Goal: Obtain resource: Download file/media

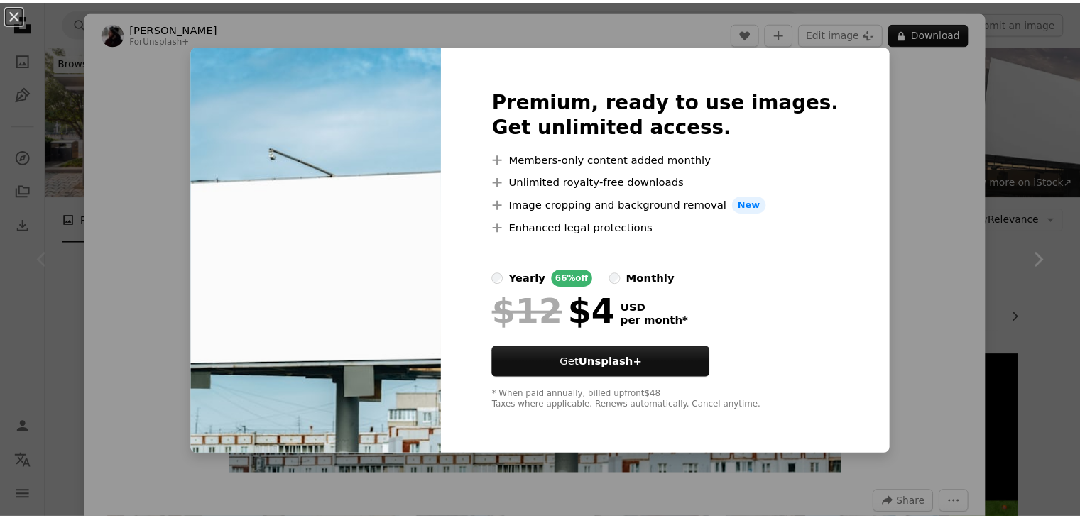
scroll to position [261, 0]
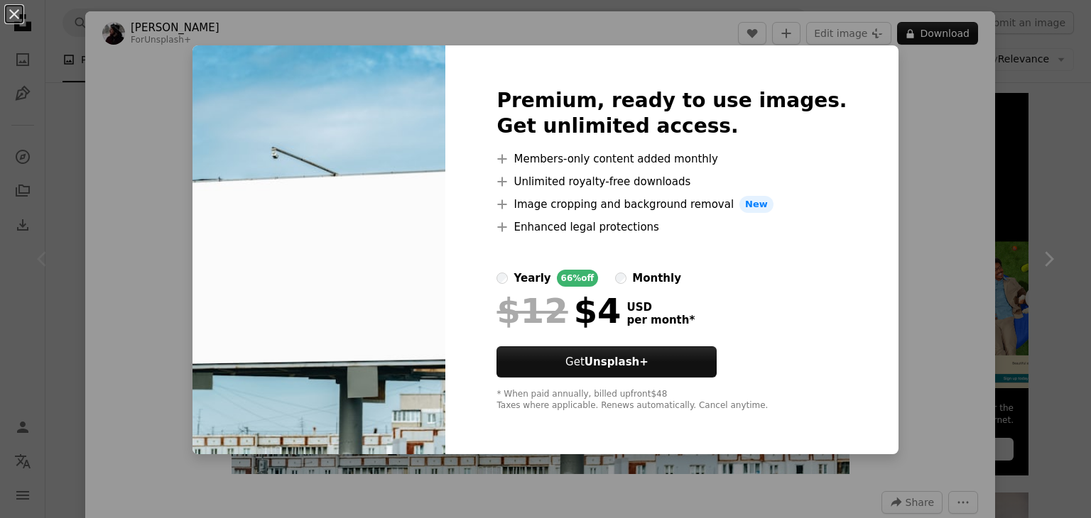
click at [909, 182] on div "An X shape Premium, ready to use images. Get unlimited access. A plus sign Memb…" at bounding box center [545, 259] width 1091 height 518
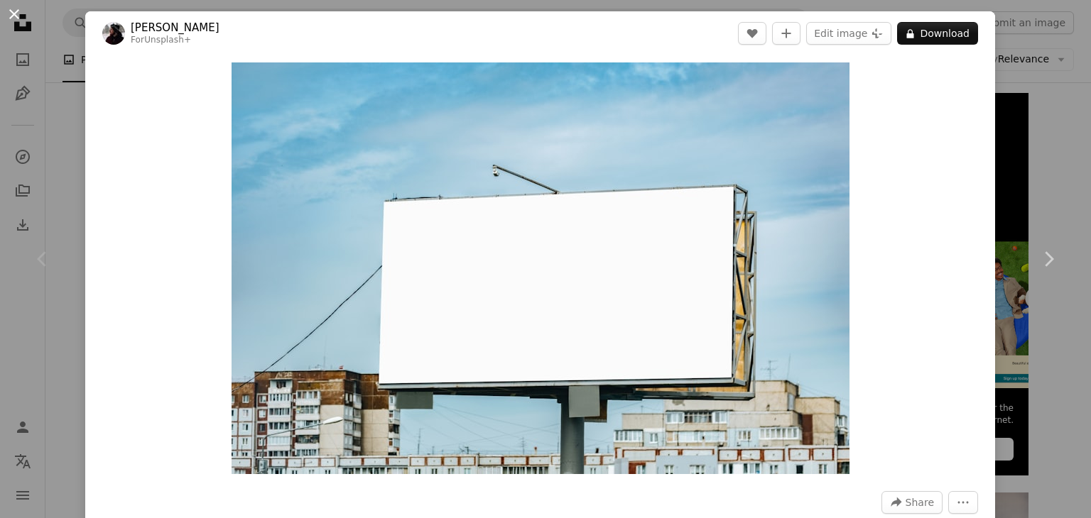
click at [12, 13] on button "An X shape" at bounding box center [14, 14] width 17 height 17
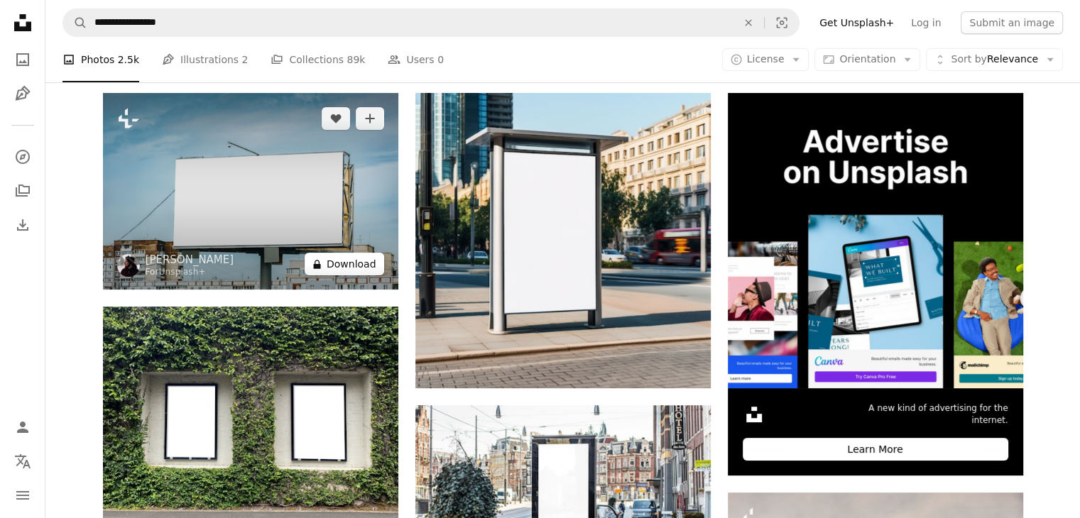
click at [332, 264] on button "A lock Download" at bounding box center [345, 264] width 80 height 23
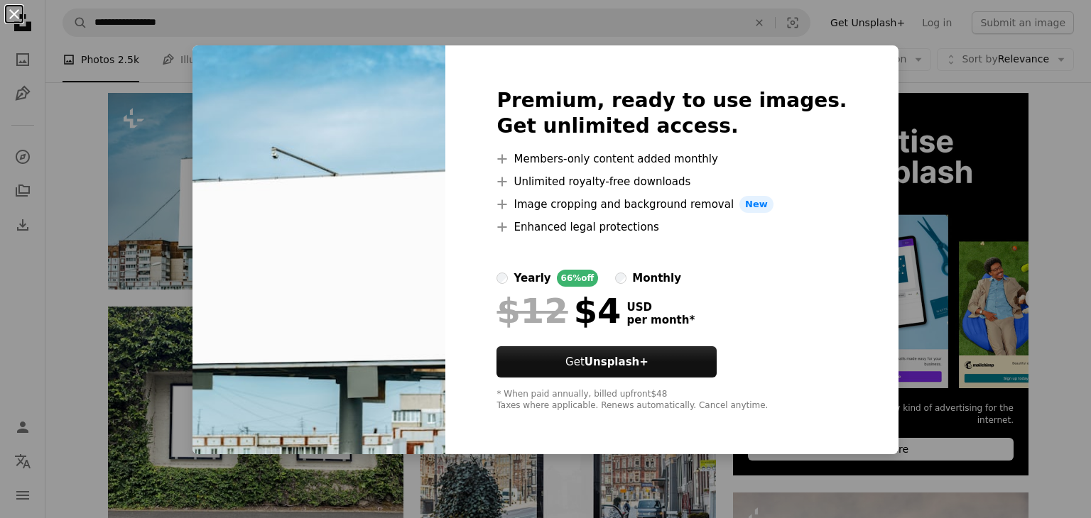
click at [11, 12] on button "An X shape" at bounding box center [14, 14] width 17 height 17
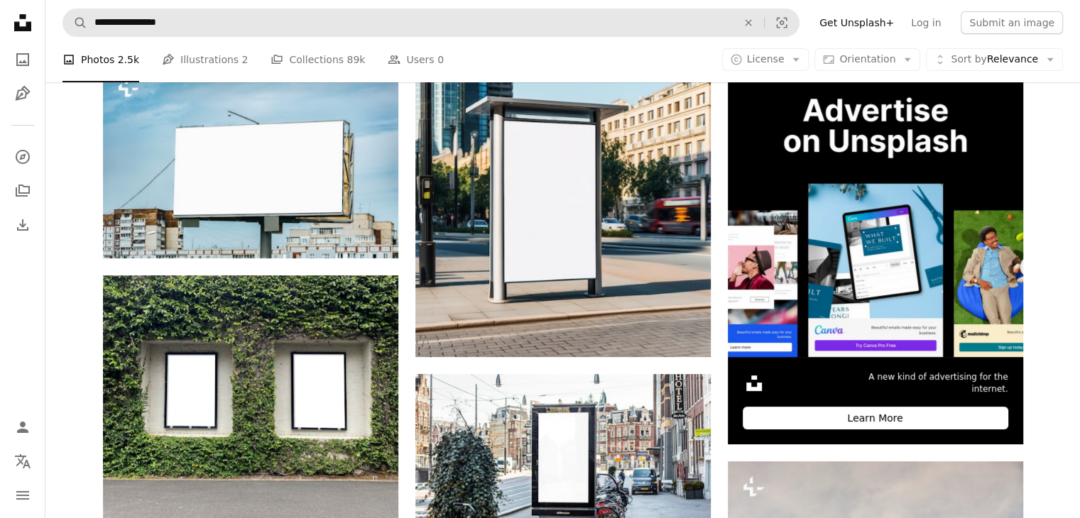
scroll to position [260, 0]
